Goal: Task Accomplishment & Management: Manage account settings

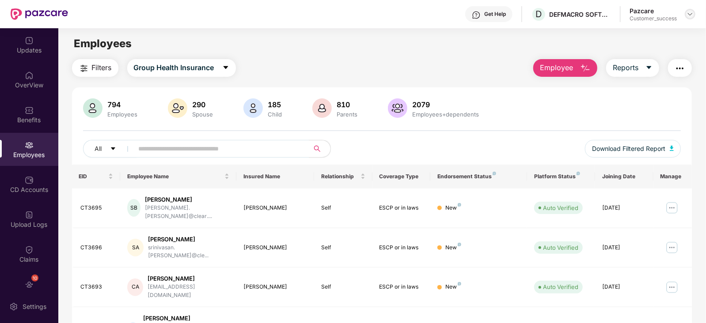
click at [691, 15] on img at bounding box center [689, 14] width 7 height 7
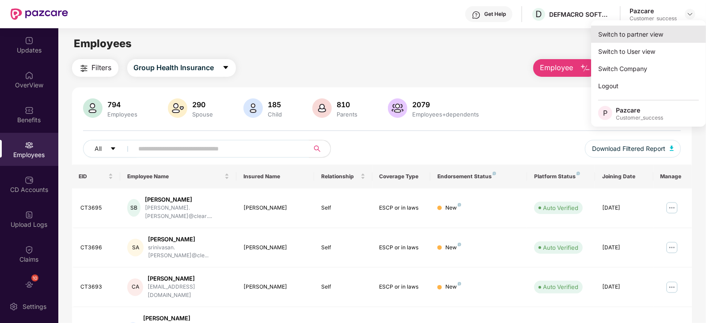
click at [650, 38] on div "Switch to partner view" at bounding box center [648, 34] width 115 height 17
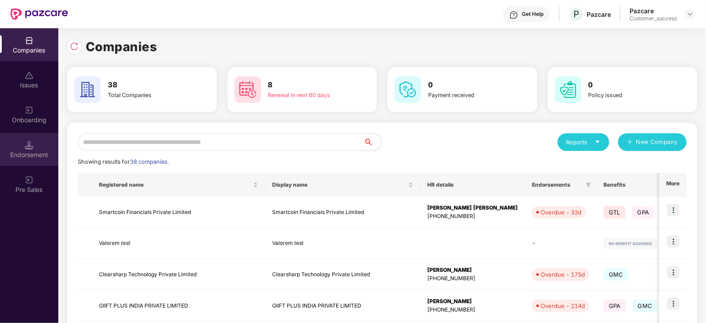
click at [27, 142] on img at bounding box center [29, 145] width 9 height 9
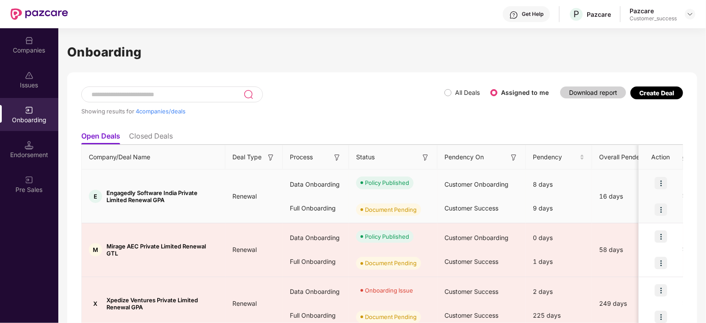
scroll to position [80, 0]
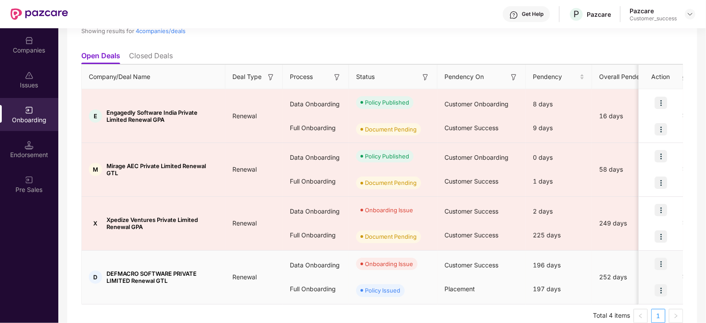
click at [662, 260] on img at bounding box center [660, 264] width 12 height 12
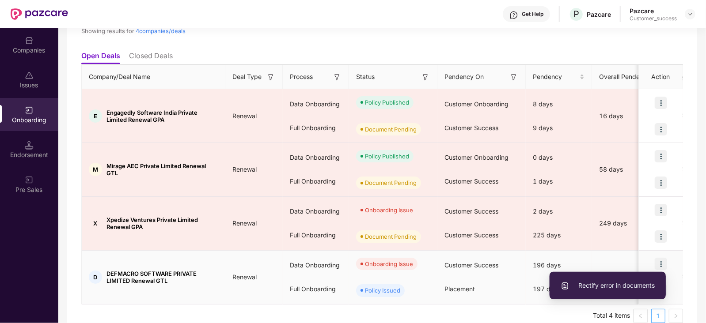
click at [622, 291] on li "Rectify error in documents" at bounding box center [607, 285] width 116 height 19
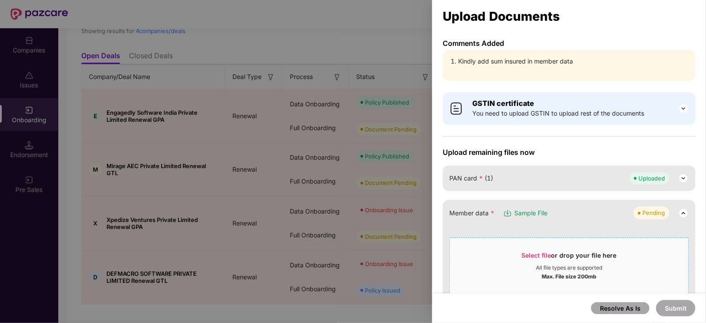
click at [551, 240] on div "Select file or drop your file here All file types are supported Max. File size …" at bounding box center [568, 266] width 239 height 57
click at [541, 258] on span "Select file" at bounding box center [536, 256] width 30 height 8
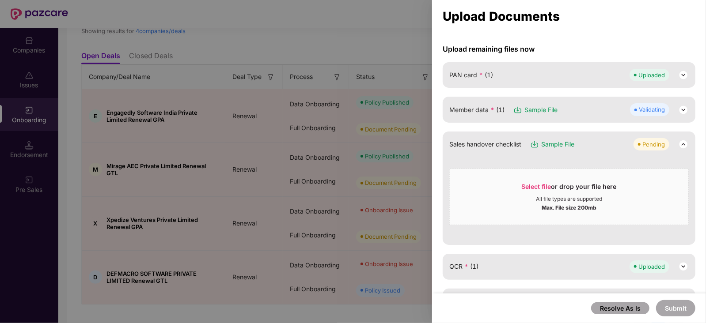
scroll to position [95, 0]
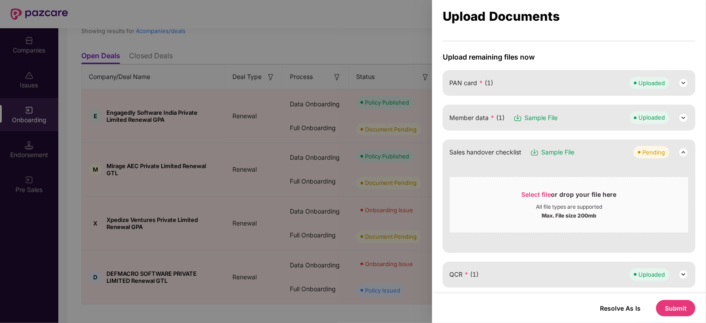
click at [669, 308] on button "Submit" at bounding box center [675, 308] width 39 height 16
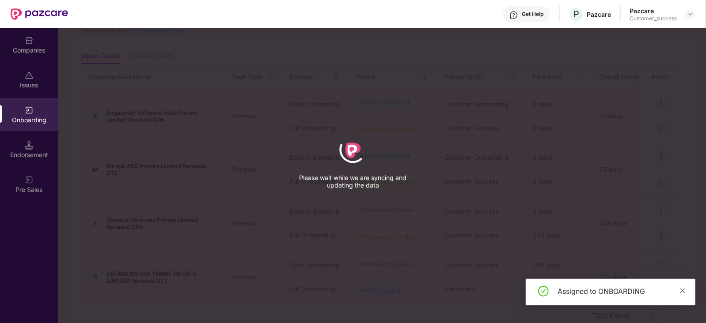
click at [681, 294] on span at bounding box center [682, 291] width 6 height 8
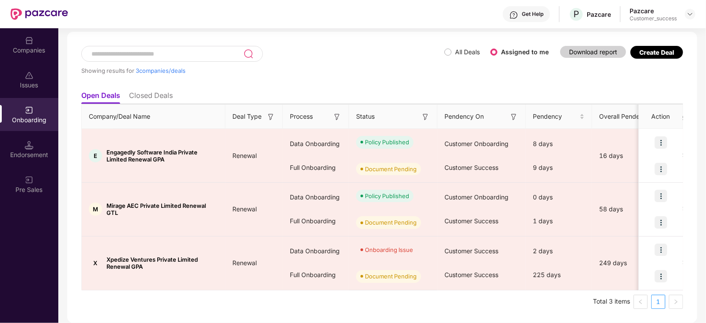
scroll to position [40, 0]
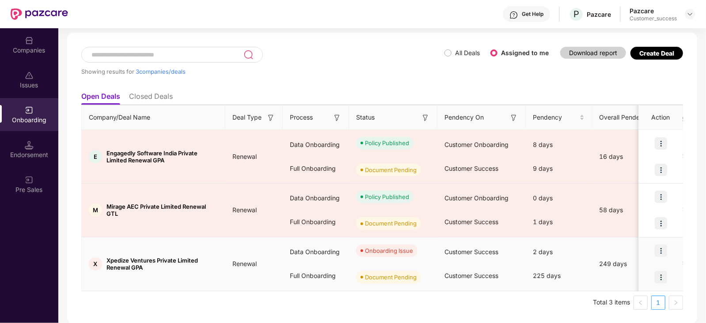
click at [664, 249] on img at bounding box center [660, 251] width 12 height 12
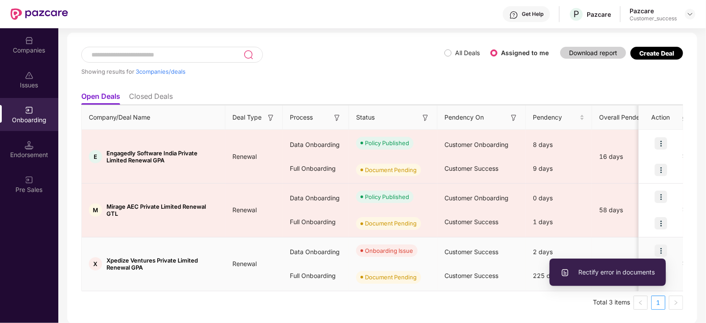
click at [619, 271] on span "Rectify error in documents" at bounding box center [607, 273] width 94 height 10
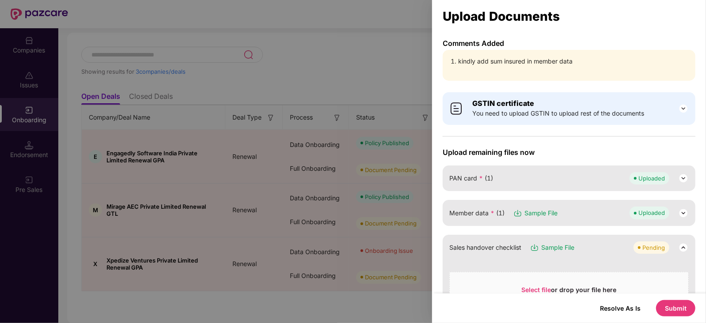
scroll to position [29, 0]
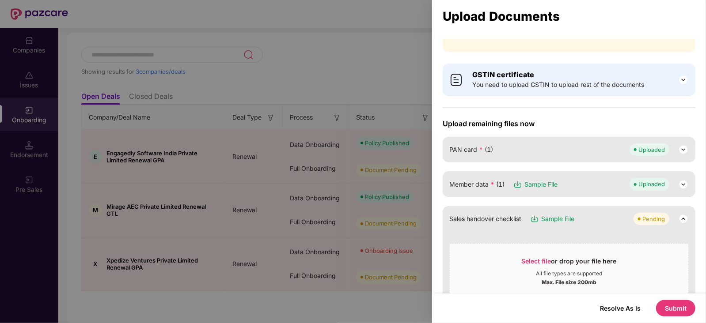
click at [570, 181] on div "Member data * (1) Sample File Uploaded" at bounding box center [568, 184] width 239 height 12
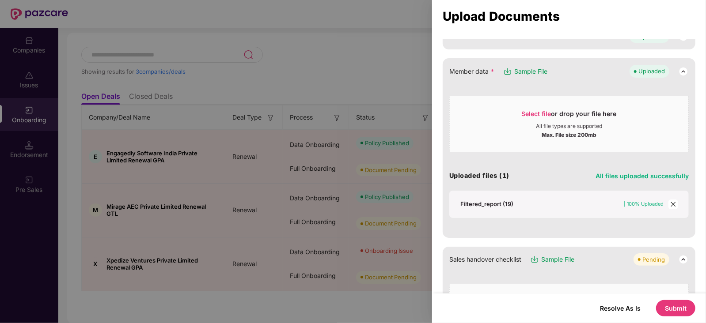
scroll to position [142, 0]
click at [494, 201] on div "Filtered_report (19)" at bounding box center [486, 204] width 53 height 8
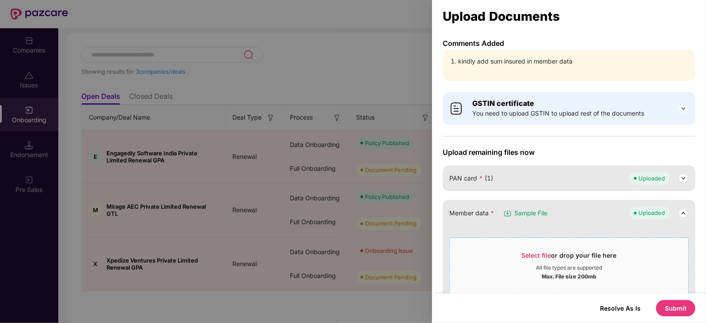
click at [517, 259] on div "Select file or drop your file here" at bounding box center [568, 257] width 238 height 13
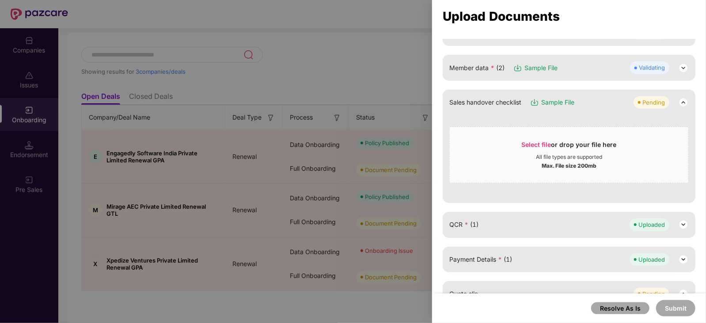
scroll to position [146, 0]
click at [673, 311] on button "Submit" at bounding box center [675, 308] width 39 height 16
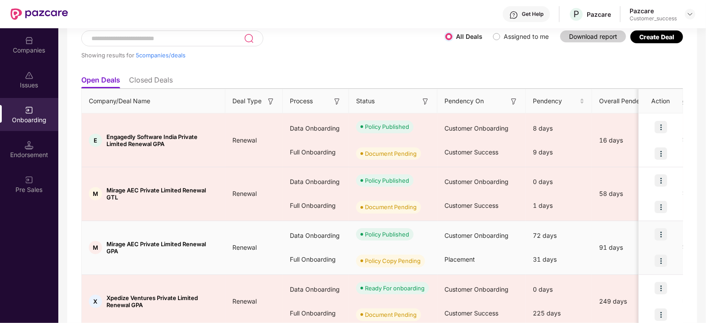
scroll to position [0, 0]
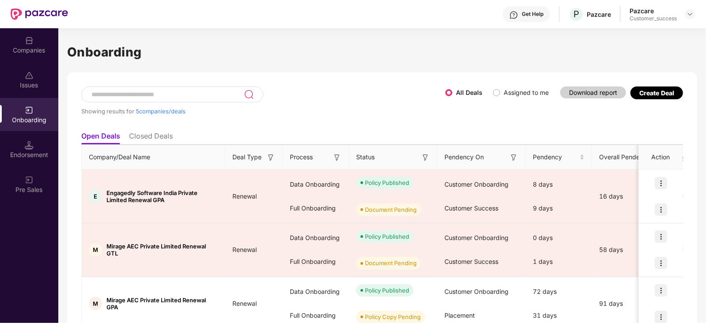
click at [395, 38] on div "Onboarding Showing results for 5 companies/deals All Deals Assigned to me Downl…" at bounding box center [382, 249] width 630 height 443
click at [26, 45] on div "Companies" at bounding box center [29, 44] width 58 height 33
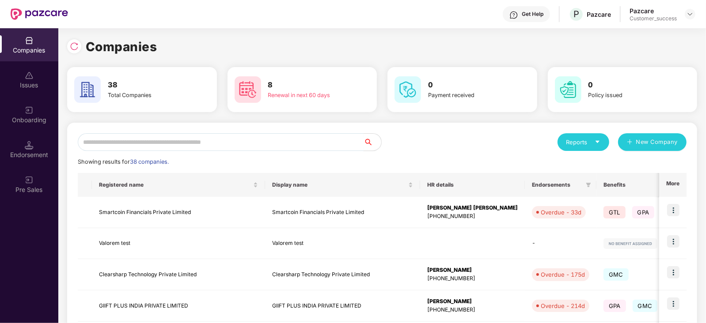
click at [196, 142] on input "text" at bounding box center [221, 142] width 286 height 18
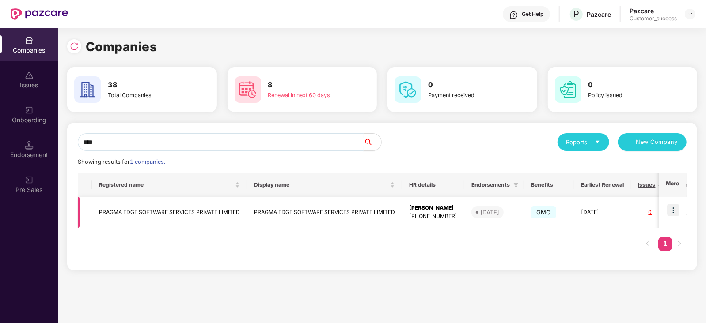
type input "****"
click at [675, 211] on img at bounding box center [673, 210] width 12 height 12
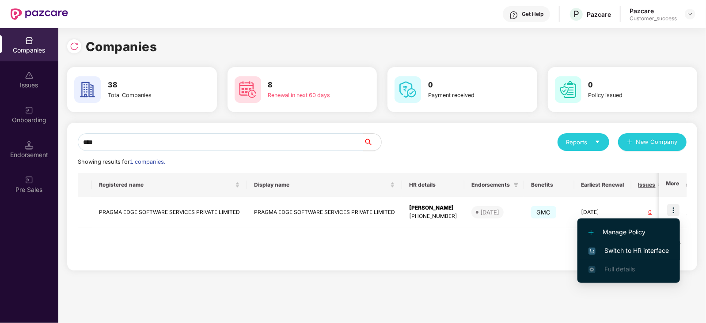
click at [629, 253] on span "Switch to HR interface" at bounding box center [628, 251] width 80 height 10
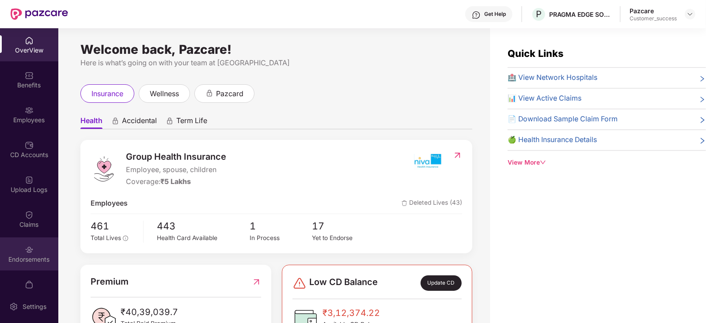
click at [25, 245] on div at bounding box center [29, 249] width 9 height 9
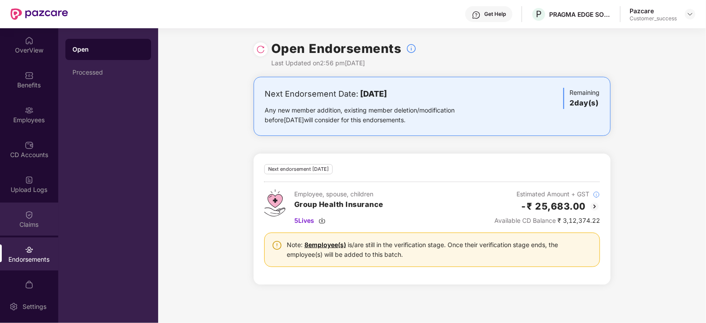
click at [42, 205] on div "Claims" at bounding box center [29, 219] width 58 height 33
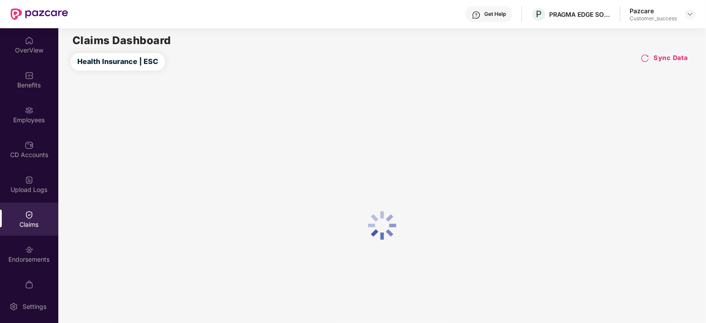
click at [36, 215] on div "Claims" at bounding box center [29, 219] width 58 height 33
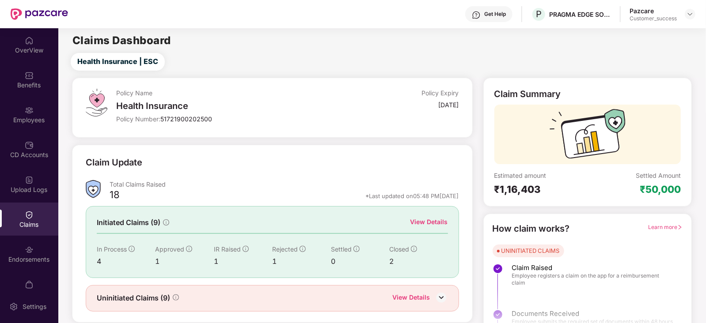
click at [434, 221] on div "View Details" at bounding box center [429, 222] width 38 height 10
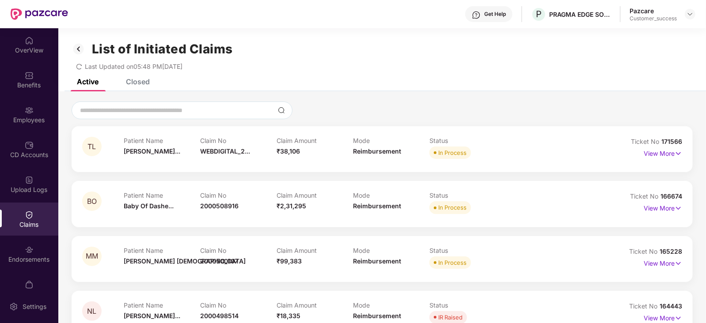
scroll to position [78, 0]
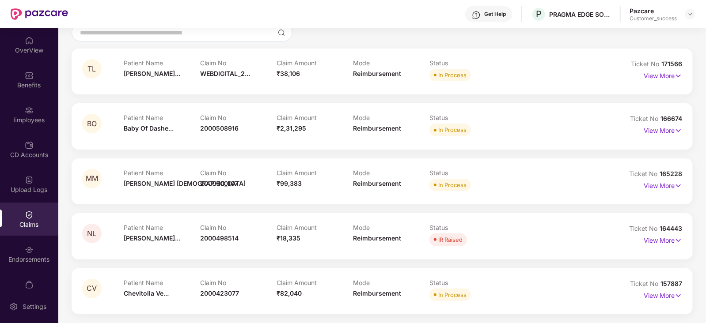
click at [675, 286] on span "157887" at bounding box center [671, 284] width 22 height 8
copy div "No 157887"
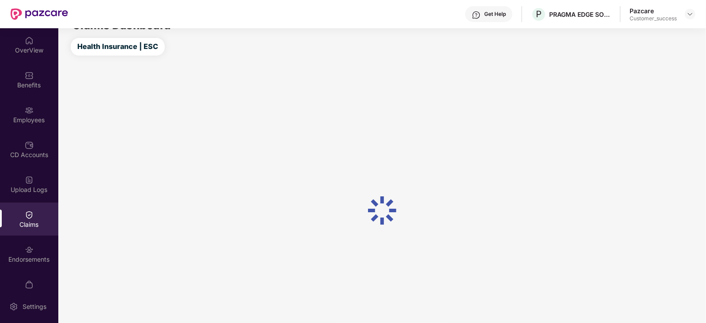
scroll to position [57, 0]
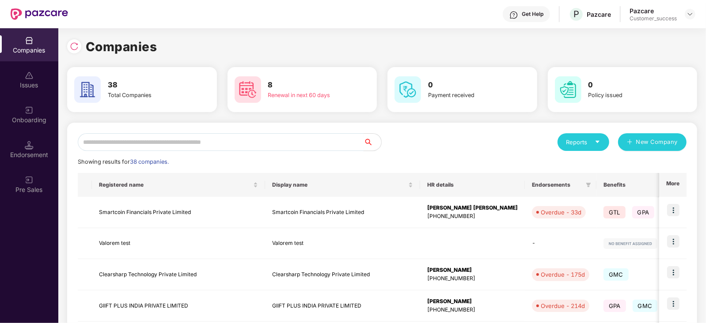
click at [179, 142] on input "text" at bounding box center [221, 142] width 286 height 18
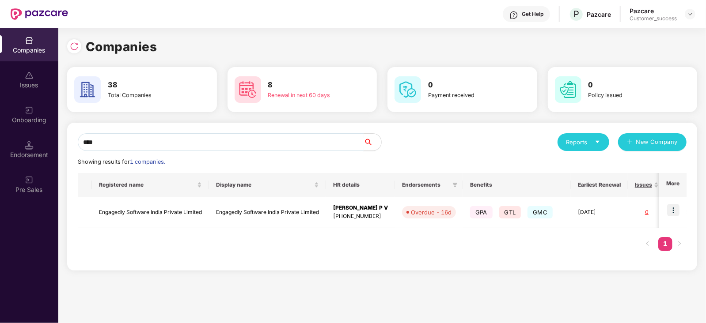
type input "****"
click at [669, 208] on img at bounding box center [673, 210] width 12 height 12
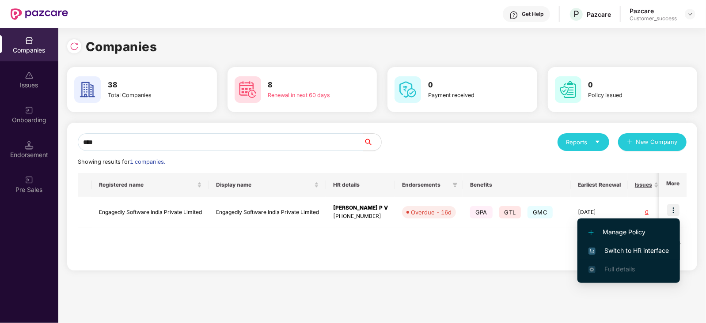
click at [614, 243] on li "Switch to HR interface" at bounding box center [628, 251] width 102 height 19
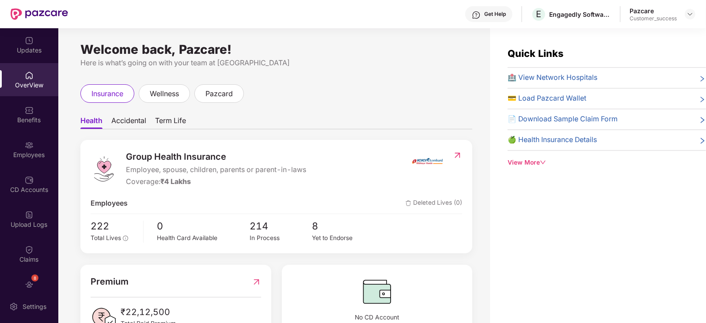
click at [26, 155] on div "Employees" at bounding box center [29, 155] width 58 height 9
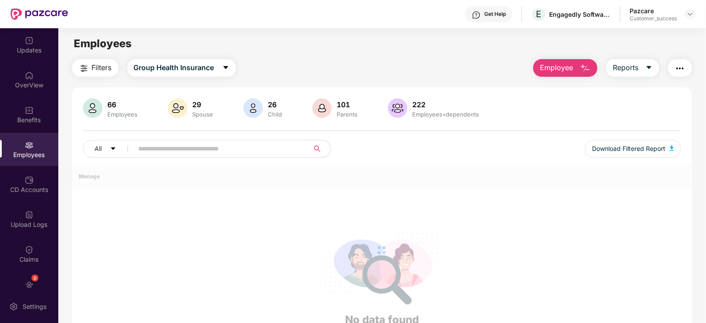
click at [26, 155] on div "Employees" at bounding box center [29, 155] width 58 height 9
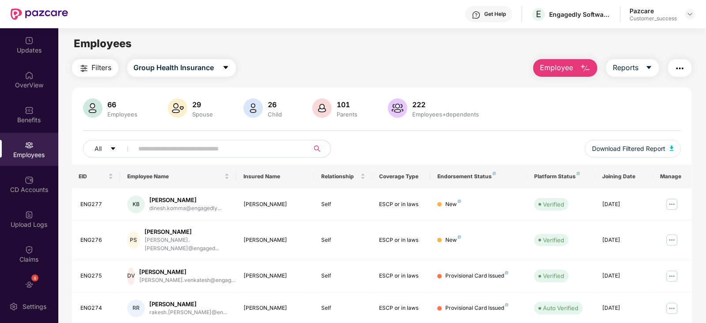
click at [189, 149] on input "text" at bounding box center [218, 148] width 159 height 13
paste input "**********"
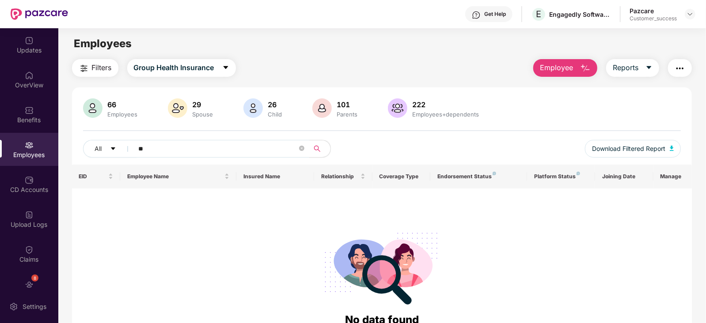
type input "*"
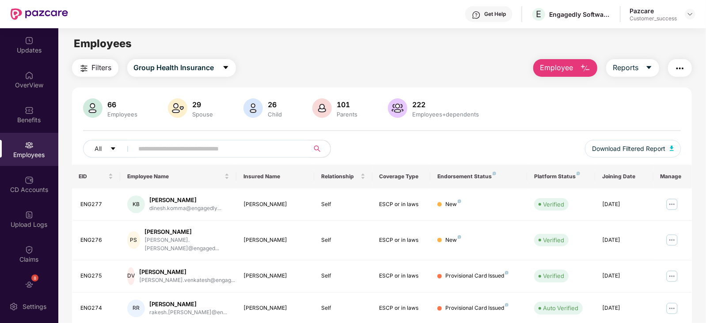
type input "*"
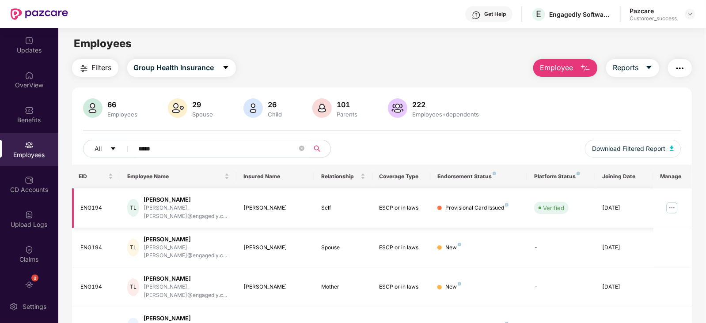
scroll to position [28, 0]
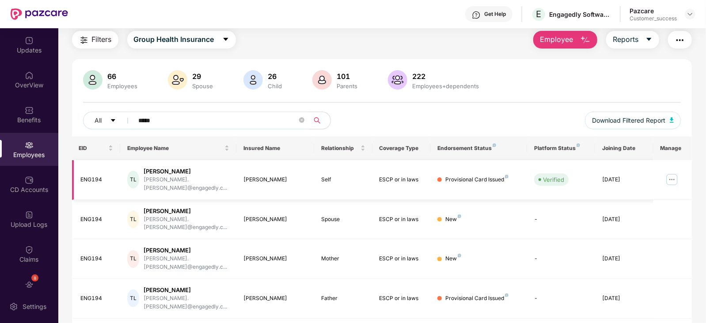
type input "*****"
click at [672, 174] on img at bounding box center [671, 180] width 14 height 14
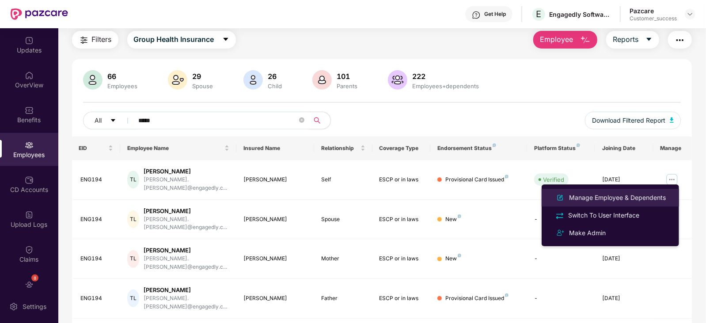
click at [611, 200] on div "Manage Employee & Dependents" at bounding box center [617, 198] width 100 height 10
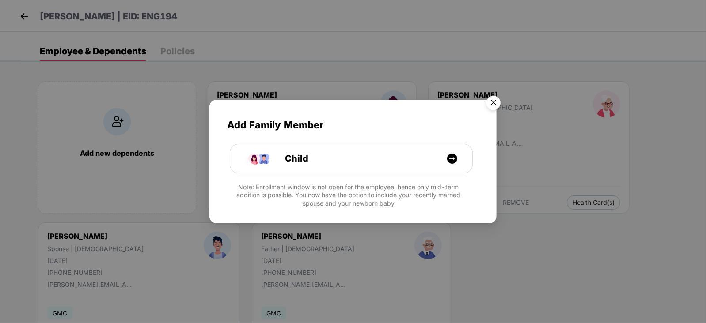
click at [490, 103] on img "Close" at bounding box center [493, 104] width 25 height 25
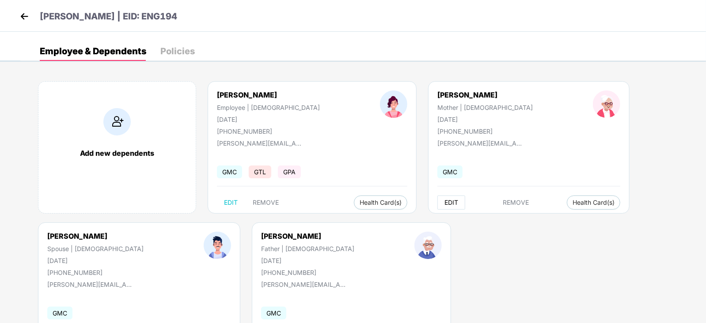
click at [444, 203] on span "EDIT" at bounding box center [451, 202] width 14 height 7
select select "******"
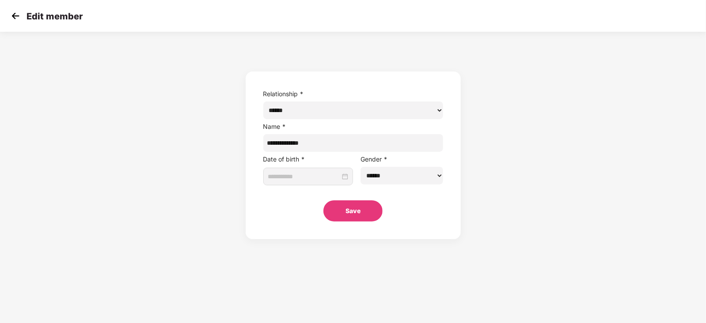
type input "**********"
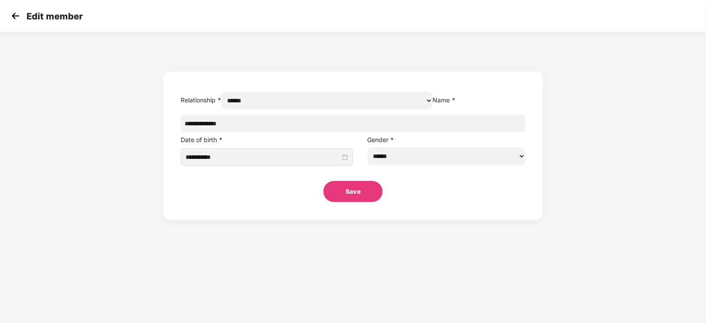
click at [301, 132] on input "**********" at bounding box center [353, 124] width 345 height 18
paste input "text"
type input "**********"
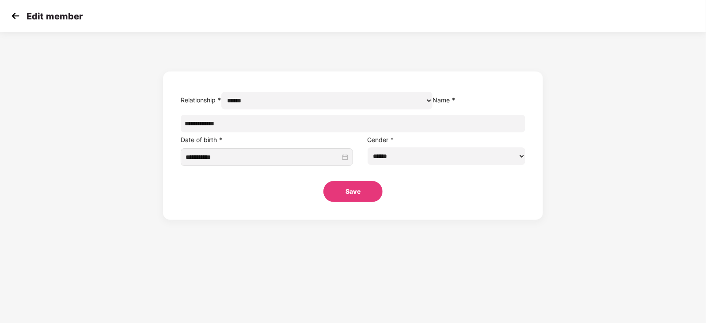
click at [333, 202] on button "Save" at bounding box center [352, 191] width 59 height 21
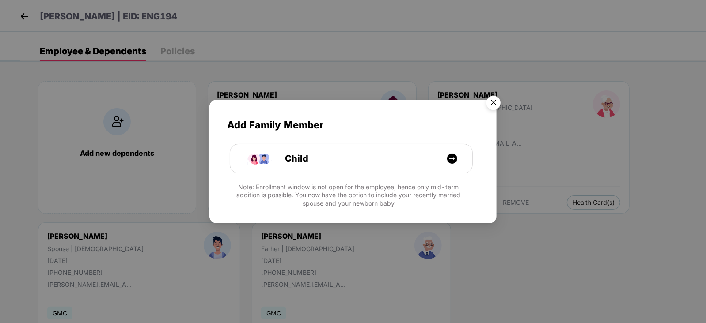
click at [491, 102] on img "Close" at bounding box center [493, 104] width 25 height 25
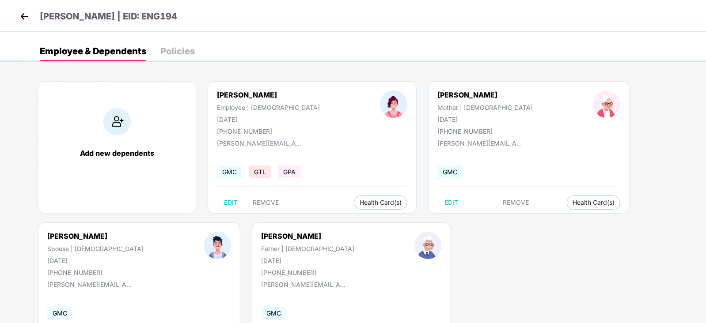
click at [28, 11] on img at bounding box center [24, 16] width 13 height 13
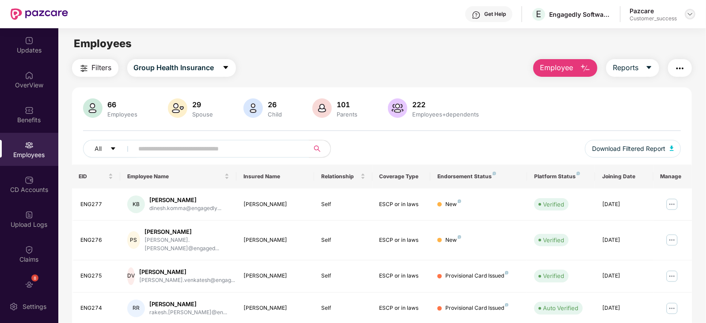
click at [685, 16] on div at bounding box center [689, 14] width 11 height 11
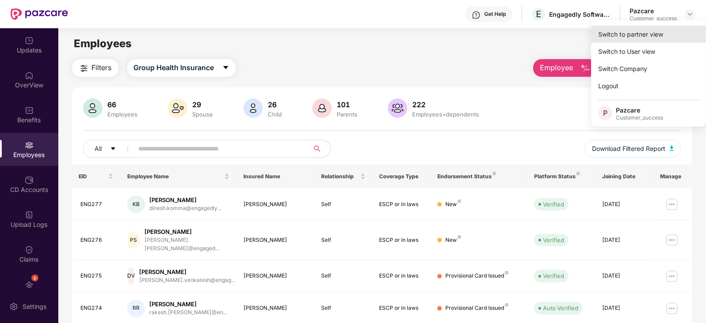
click at [664, 39] on div "Switch to partner view" at bounding box center [648, 34] width 115 height 17
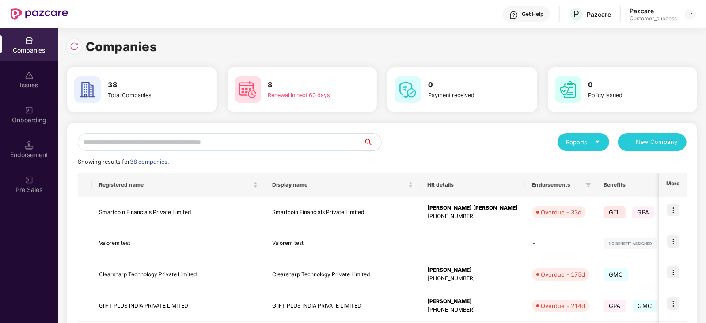
click at [168, 137] on input "text" at bounding box center [221, 142] width 286 height 18
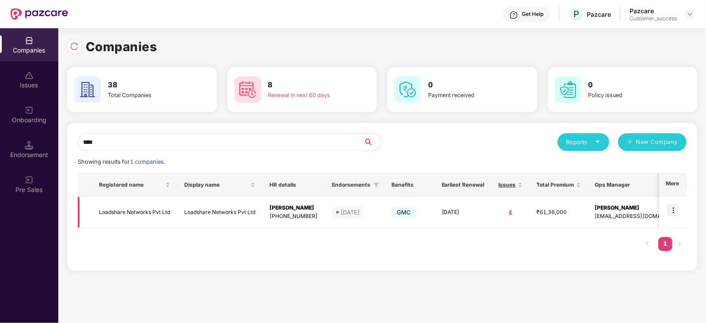
type input "****"
click at [674, 202] on td at bounding box center [672, 212] width 27 height 31
click at [676, 215] on img at bounding box center [673, 210] width 12 height 12
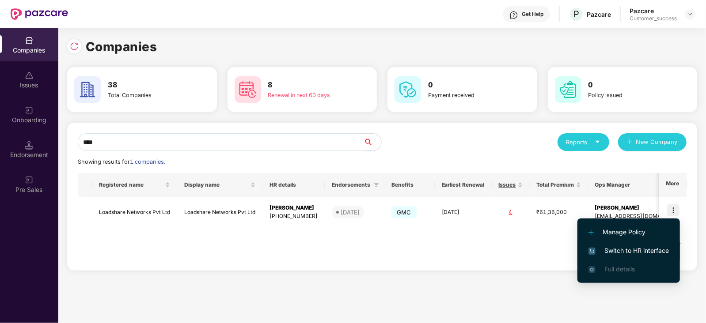
click at [642, 246] on span "Switch to HR interface" at bounding box center [628, 251] width 80 height 10
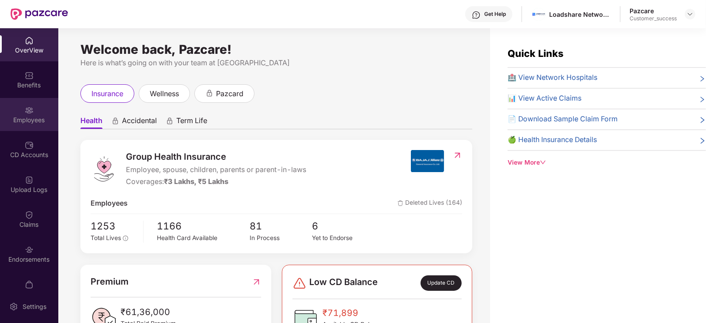
click at [37, 109] on div "Employees" at bounding box center [29, 114] width 58 height 33
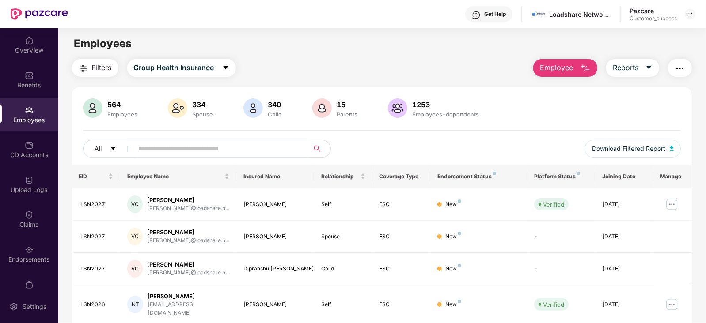
click at [185, 157] on span at bounding box center [218, 149] width 181 height 18
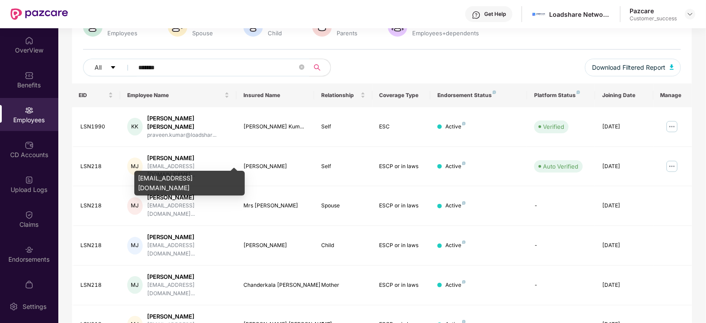
scroll to position [90, 0]
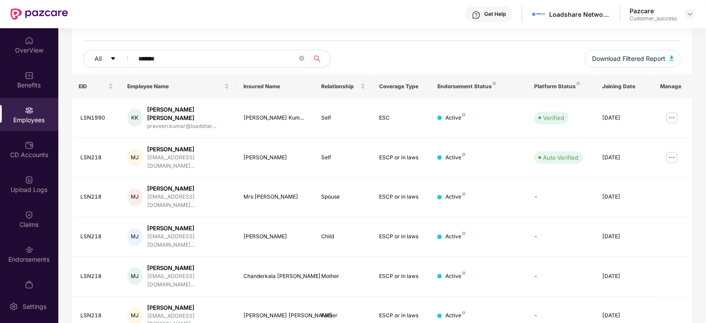
type input "*******"
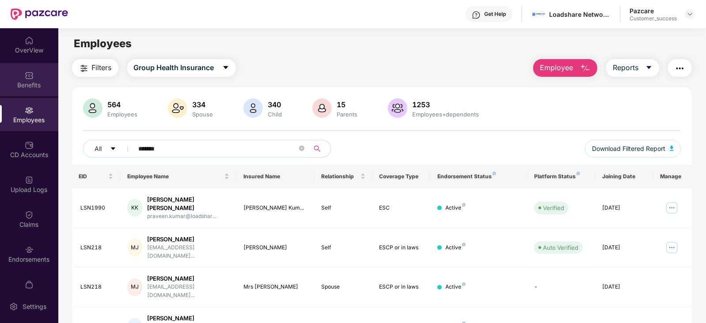
click at [38, 77] on div "Benefits" at bounding box center [29, 79] width 58 height 33
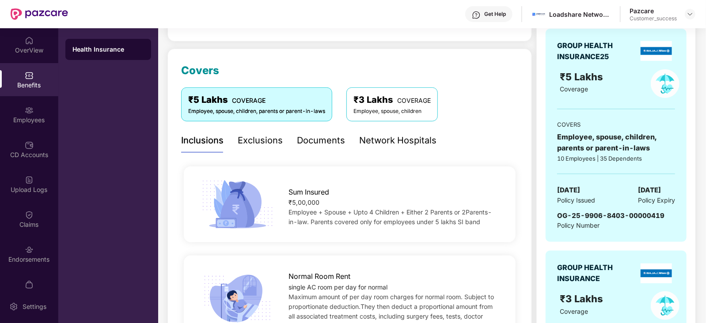
scroll to position [72, 0]
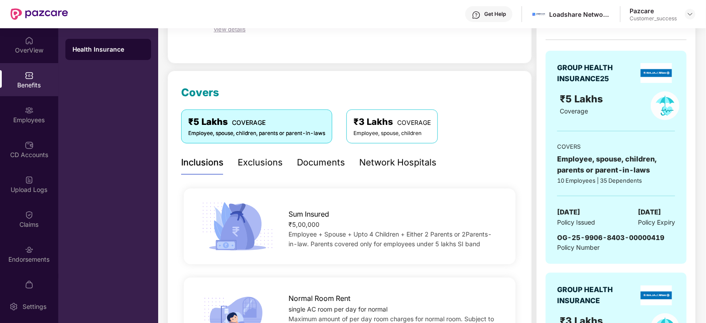
click at [427, 136] on div "Employee, spouse, children" at bounding box center [391, 133] width 77 height 8
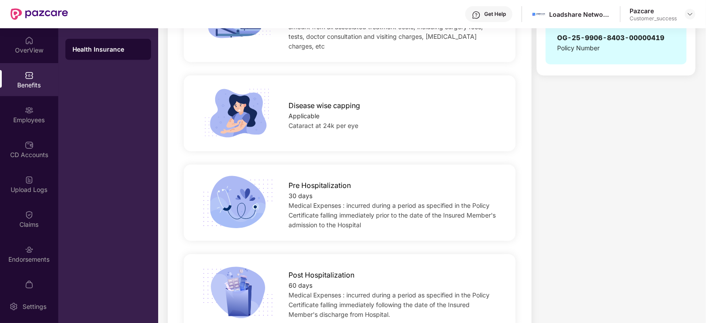
scroll to position [489, 0]
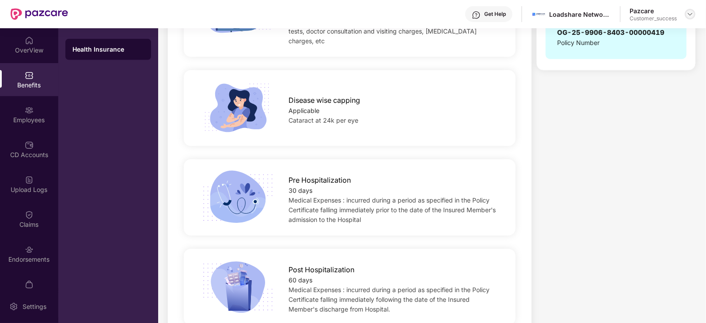
click at [691, 14] on img at bounding box center [689, 14] width 7 height 7
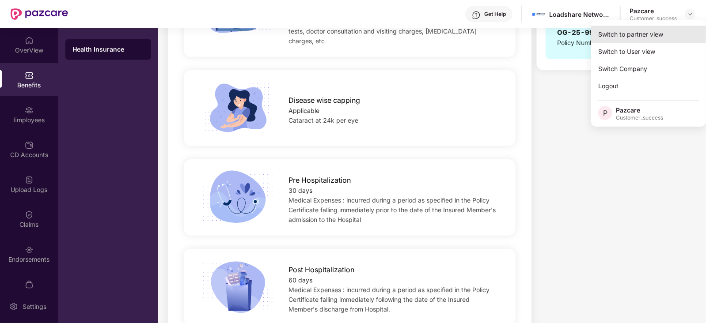
click at [630, 35] on div "Switch to partner view" at bounding box center [648, 34] width 115 height 17
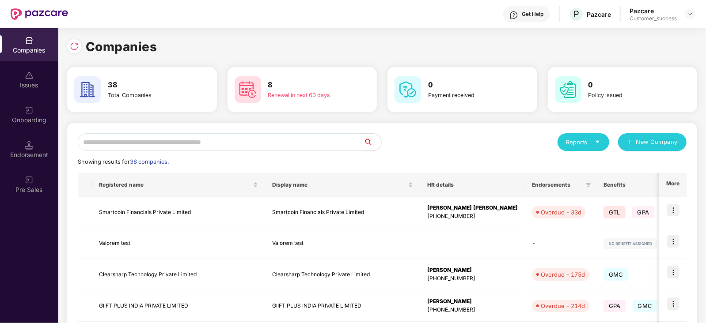
click at [236, 140] on input "text" at bounding box center [221, 142] width 286 height 18
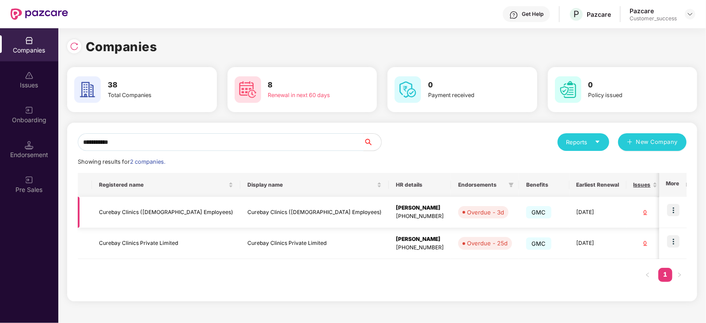
type input "**********"
click at [672, 208] on img at bounding box center [673, 210] width 12 height 12
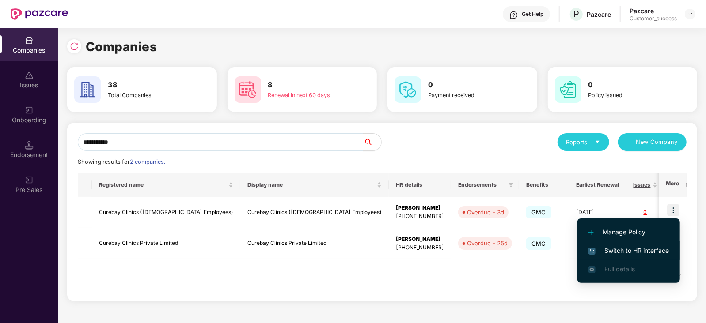
click at [618, 249] on span "Switch to HR interface" at bounding box center [628, 251] width 80 height 10
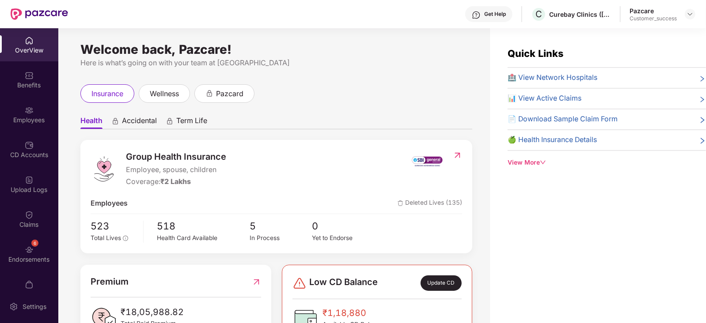
click at [39, 124] on div "Employees" at bounding box center [29, 120] width 58 height 9
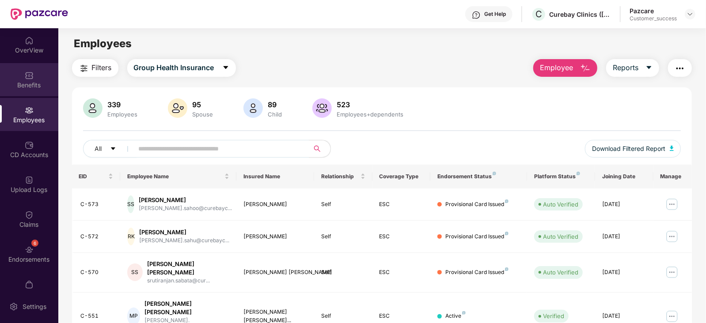
click at [39, 79] on div "Benefits" at bounding box center [29, 79] width 58 height 33
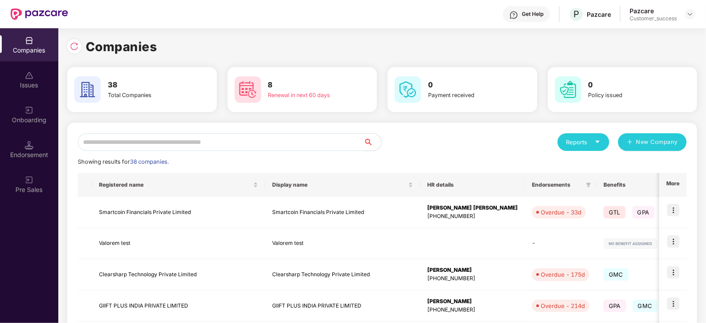
click at [205, 142] on input "text" at bounding box center [221, 142] width 286 height 18
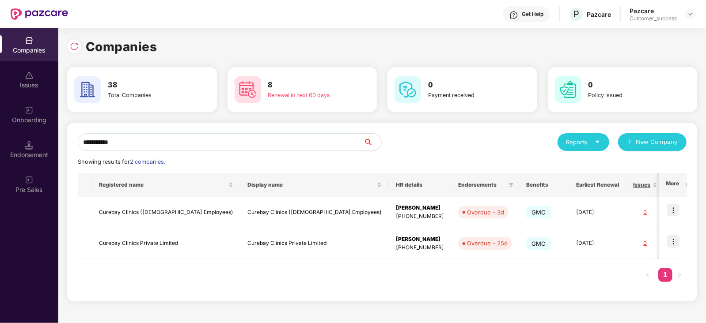
click at [458, 268] on div "Registered name Display name HR details Endorsements Benefits Earliest Renewal …" at bounding box center [382, 232] width 608 height 118
click at [252, 147] on input "**********" at bounding box center [221, 142] width 286 height 18
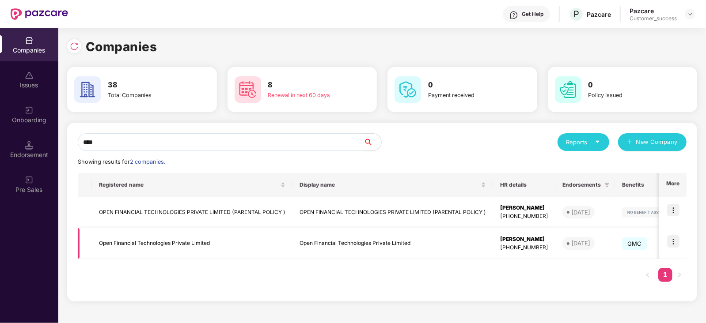
type input "****"
click at [672, 236] on img at bounding box center [673, 241] width 12 height 12
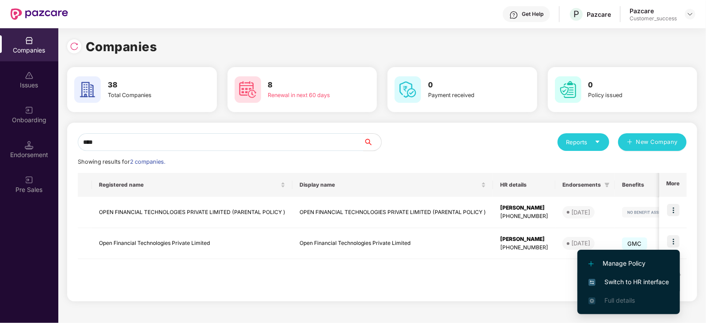
click at [624, 281] on span "Switch to HR interface" at bounding box center [628, 282] width 80 height 10
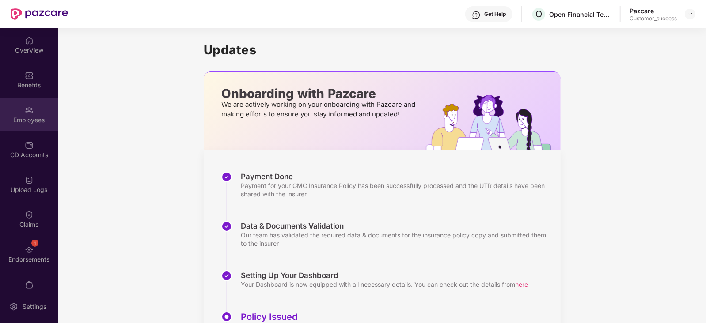
click at [25, 112] on img at bounding box center [29, 110] width 9 height 9
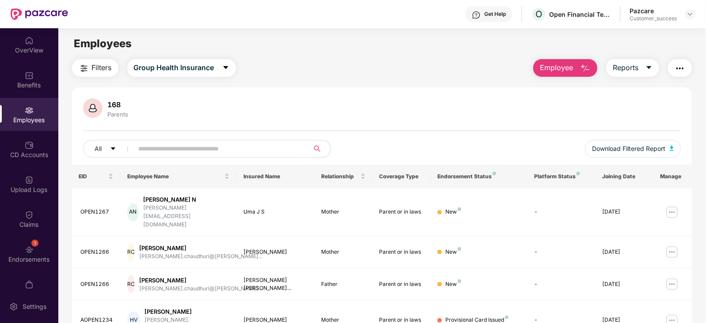
click at [159, 149] on input "text" at bounding box center [218, 148] width 159 height 13
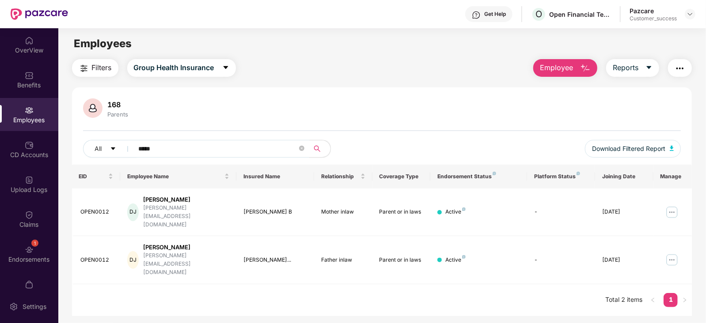
type input "*****"
click at [103, 208] on div "OPEN0012" at bounding box center [97, 212] width 33 height 8
copy div "OPEN0012"
click at [662, 204] on td at bounding box center [672, 213] width 39 height 48
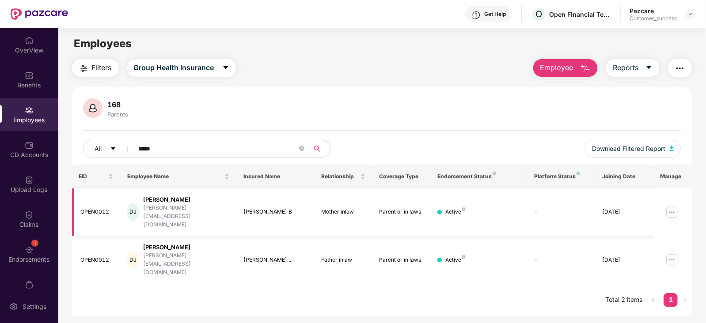
click at [672, 205] on img at bounding box center [671, 212] width 14 height 14
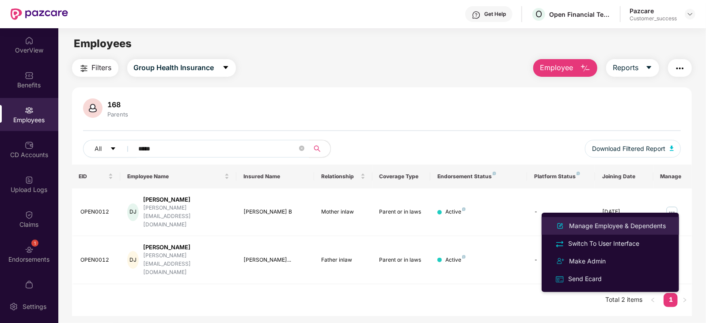
click at [639, 225] on div "Manage Employee & Dependents" at bounding box center [617, 226] width 100 height 10
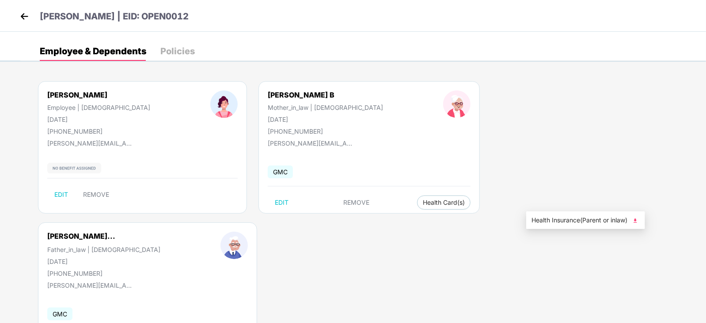
click at [551, 216] on span "Health Insurance(Parent or inlaw)" at bounding box center [585, 220] width 108 height 10
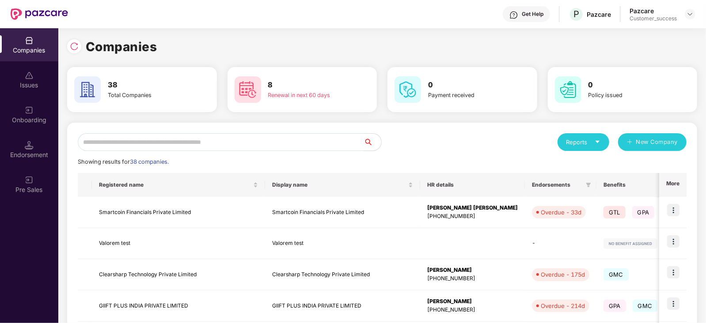
click at [316, 145] on input "text" at bounding box center [221, 142] width 286 height 18
